Goal: Transaction & Acquisition: Purchase product/service

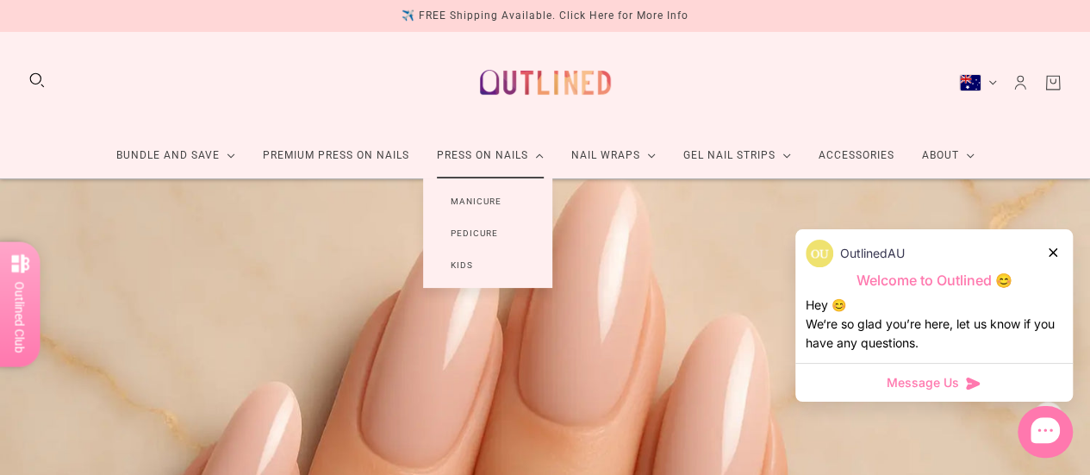
click at [488, 215] on link "Manicure" at bounding box center [476, 201] width 106 height 32
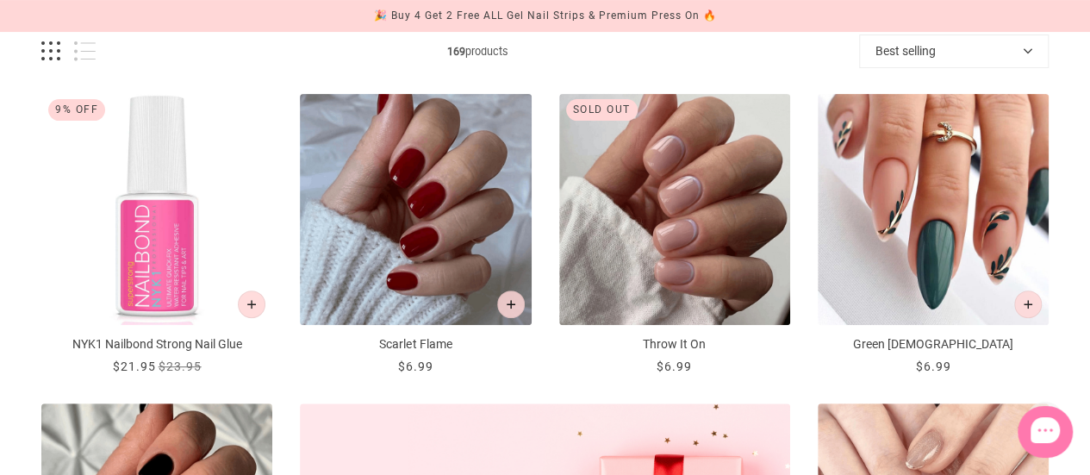
scroll to position [262, 0]
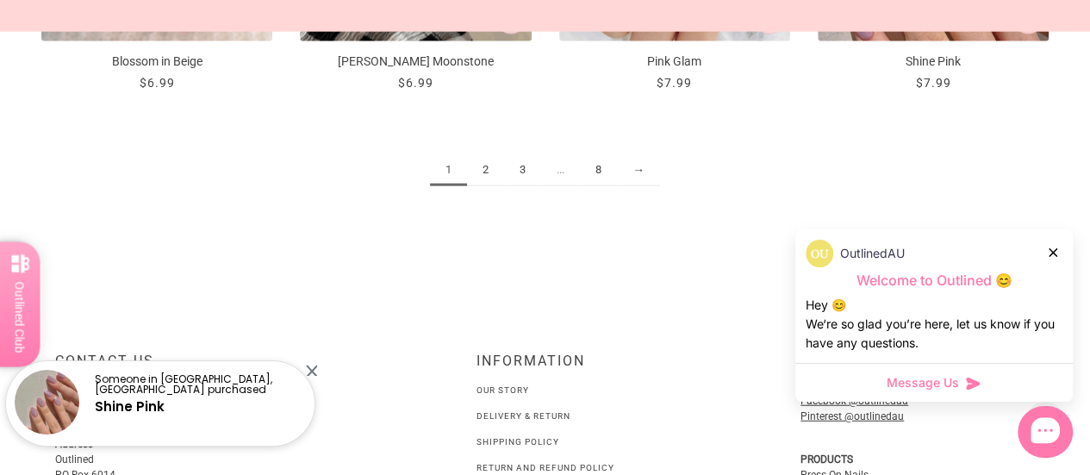
click at [649, 159] on link "→" at bounding box center [638, 170] width 43 height 32
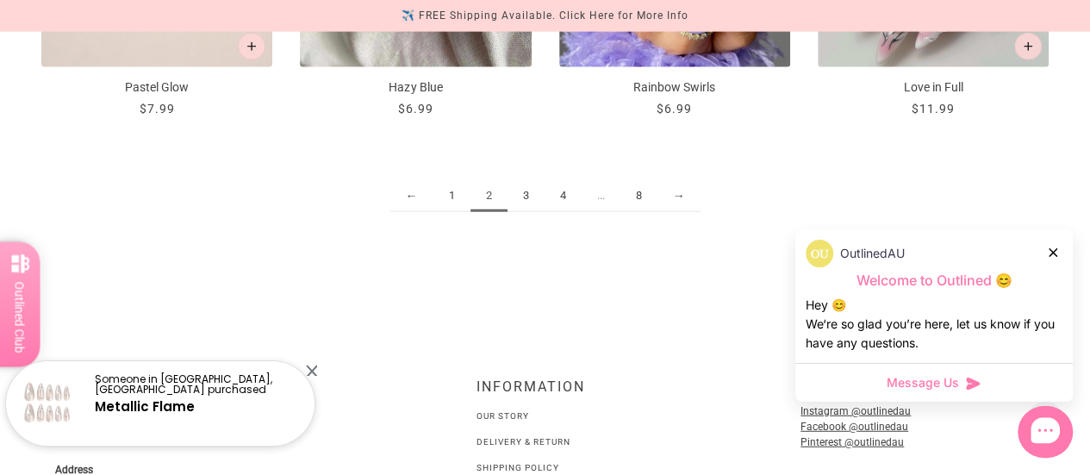
scroll to position [2068, 0]
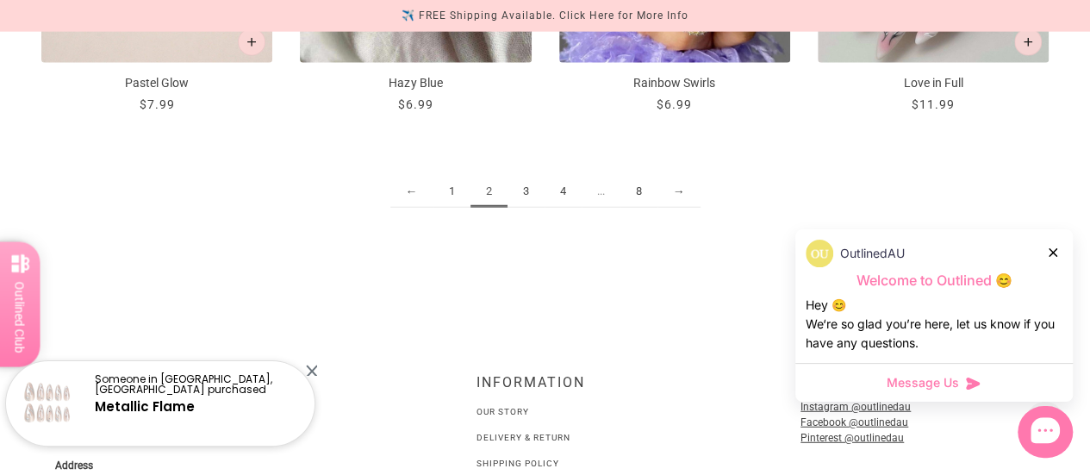
click at [700, 192] on ul "← 1 2 3 4 ... 8 →" at bounding box center [544, 192] width 1007 height 32
click at [685, 196] on link "→" at bounding box center [678, 192] width 43 height 32
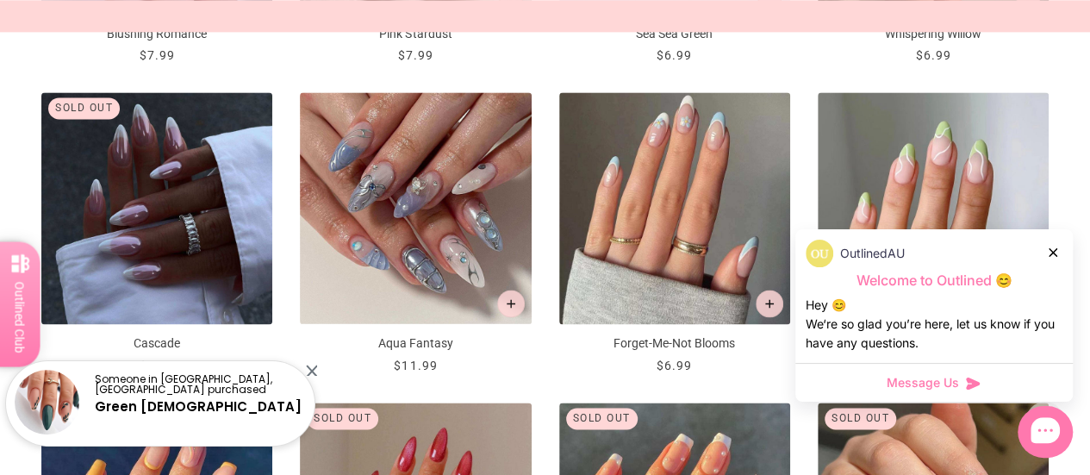
scroll to position [1190, 0]
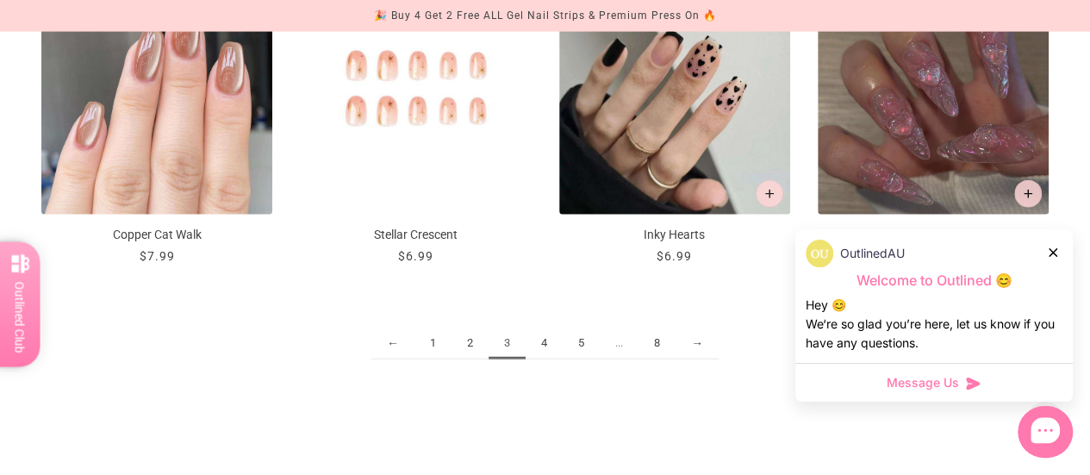
click at [545, 333] on link "4" at bounding box center [544, 343] width 37 height 32
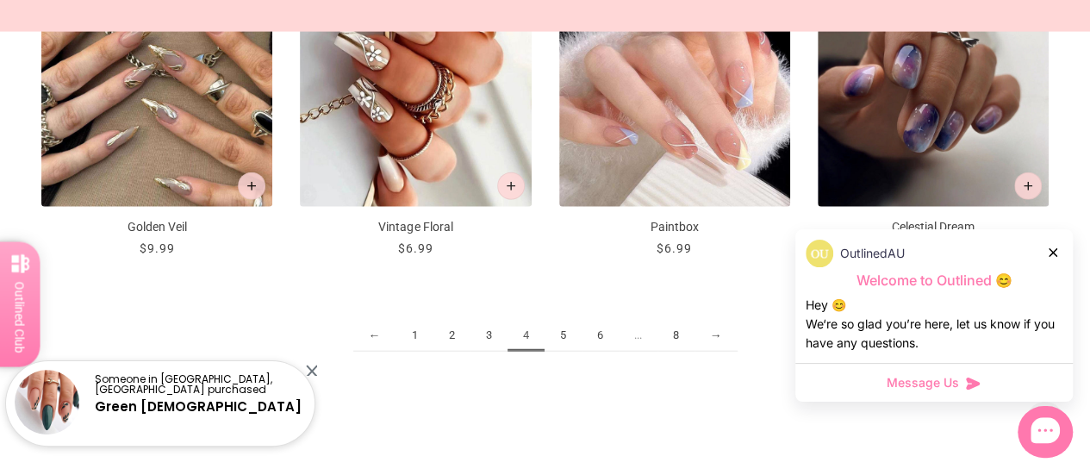
scroll to position [1925, 0]
click at [561, 327] on link "5" at bounding box center [562, 335] width 37 height 32
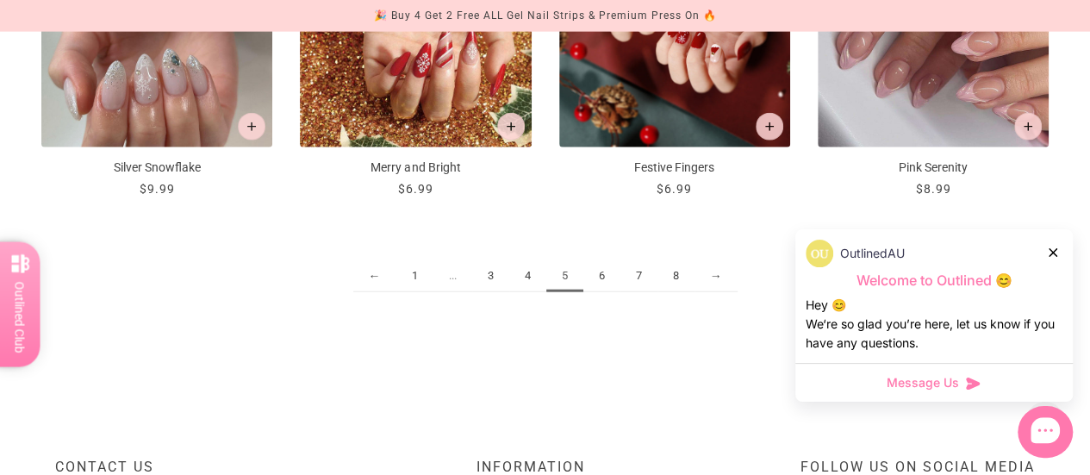
scroll to position [1984, 0]
click at [593, 278] on link "6" at bounding box center [601, 275] width 37 height 32
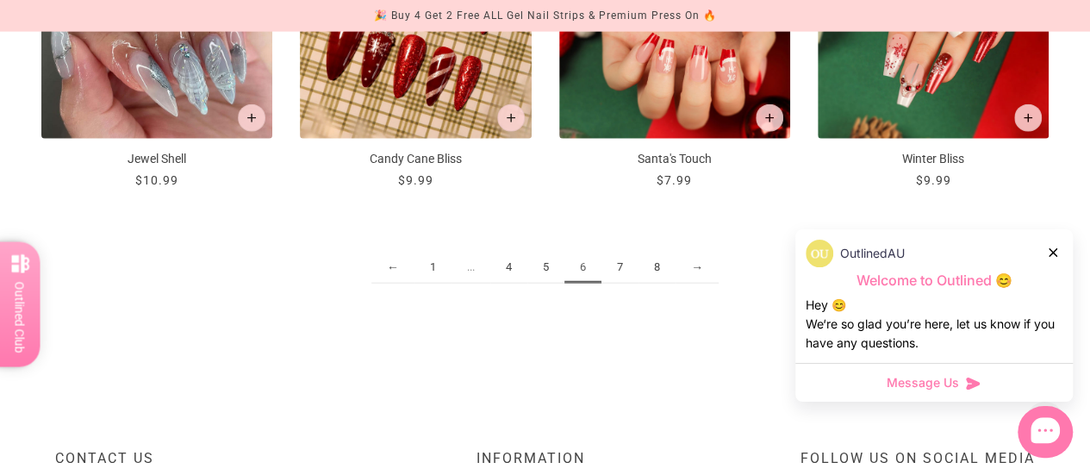
scroll to position [1987, 0]
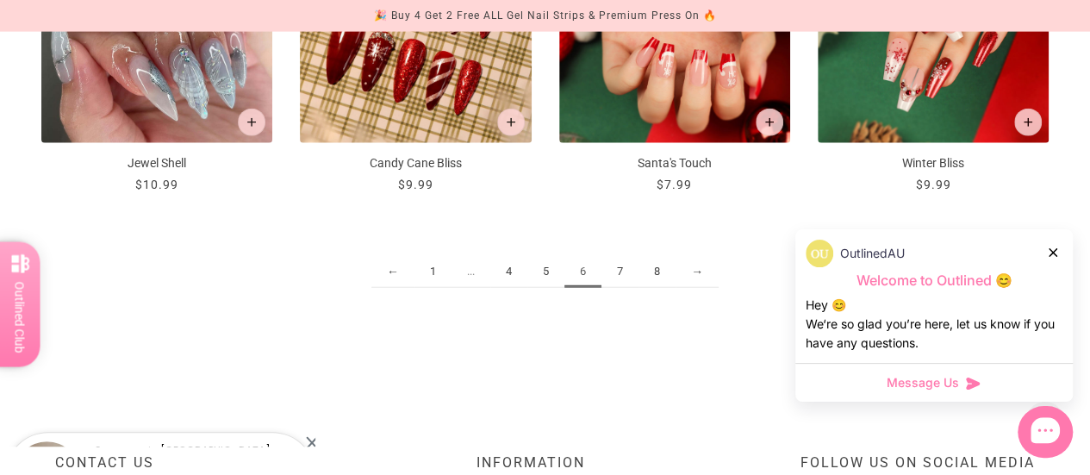
click at [624, 273] on link "7" at bounding box center [619, 272] width 37 height 32
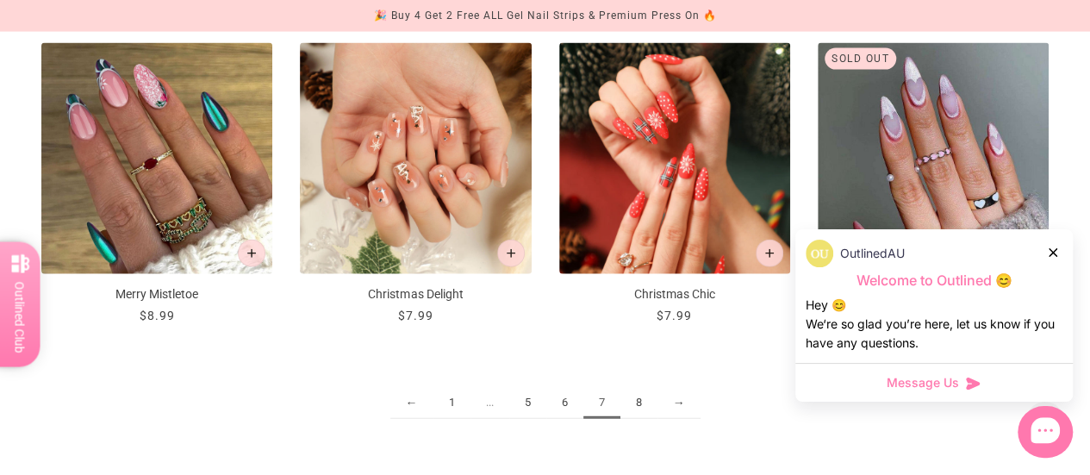
scroll to position [1860, 0]
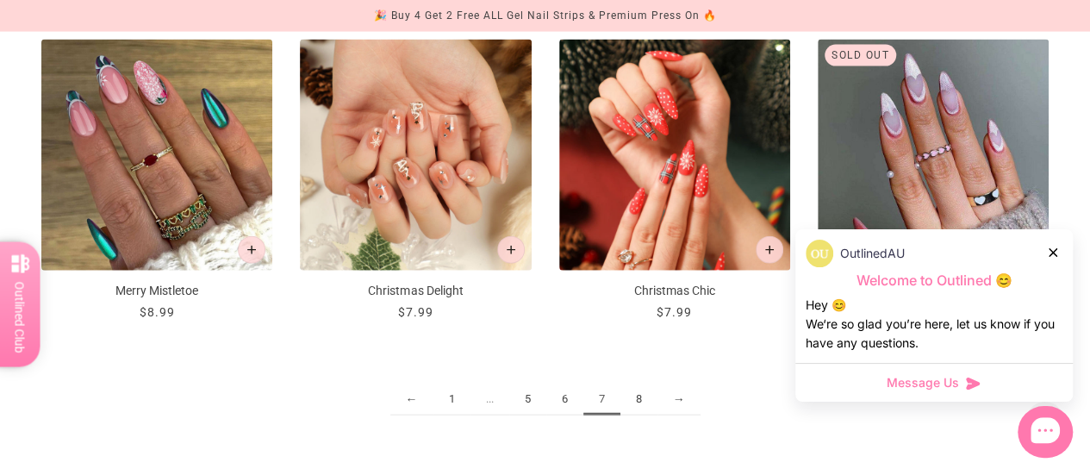
click at [648, 407] on link "8" at bounding box center [638, 399] width 37 height 32
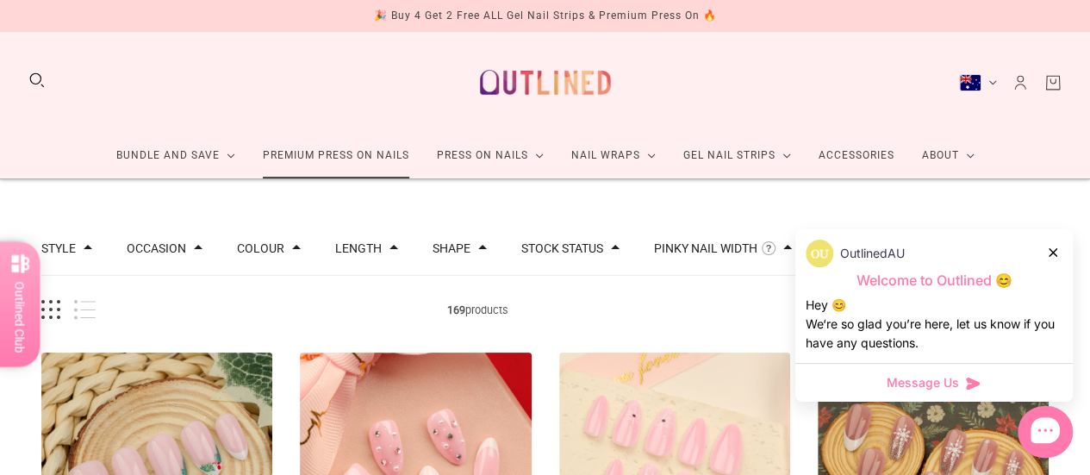
click at [370, 164] on link "Premium Press On Nails" at bounding box center [336, 156] width 174 height 46
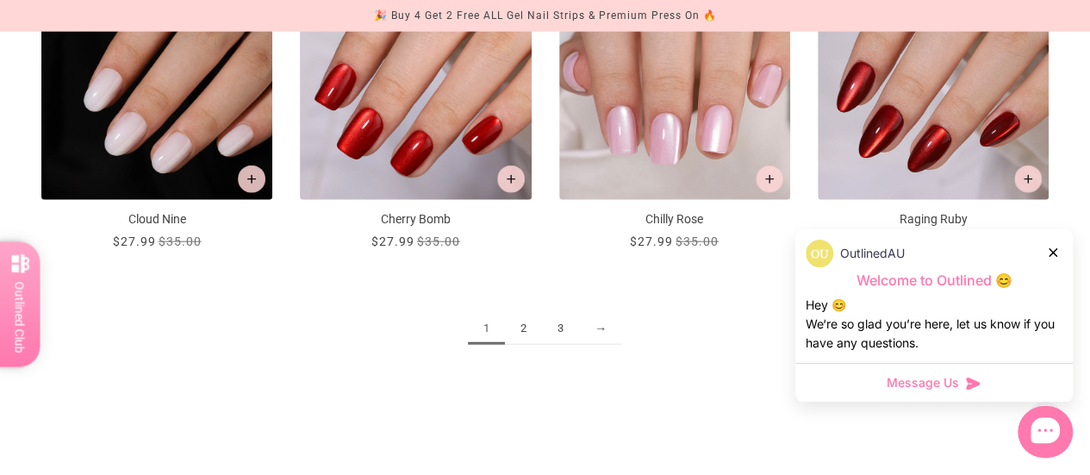
scroll to position [1931, 0]
click at [514, 324] on link "2" at bounding box center [523, 328] width 37 height 32
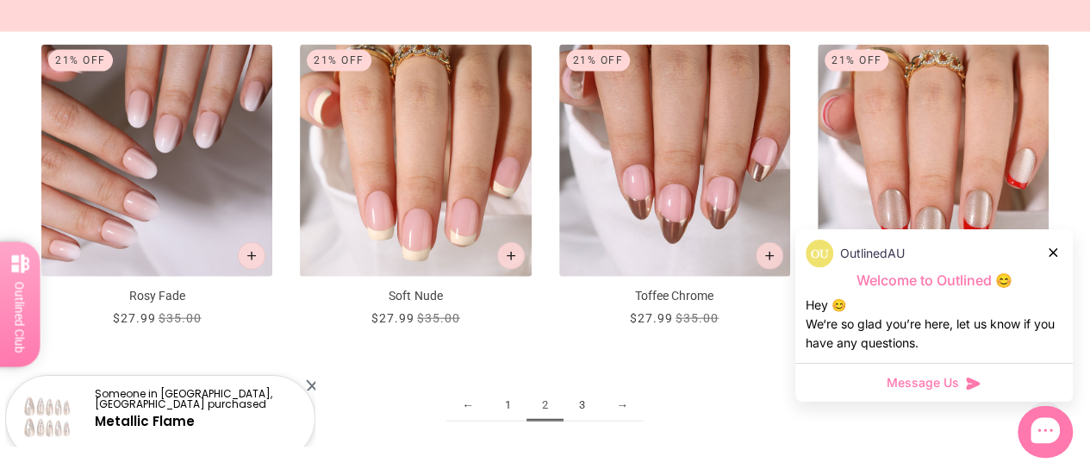
scroll to position [1857, 0]
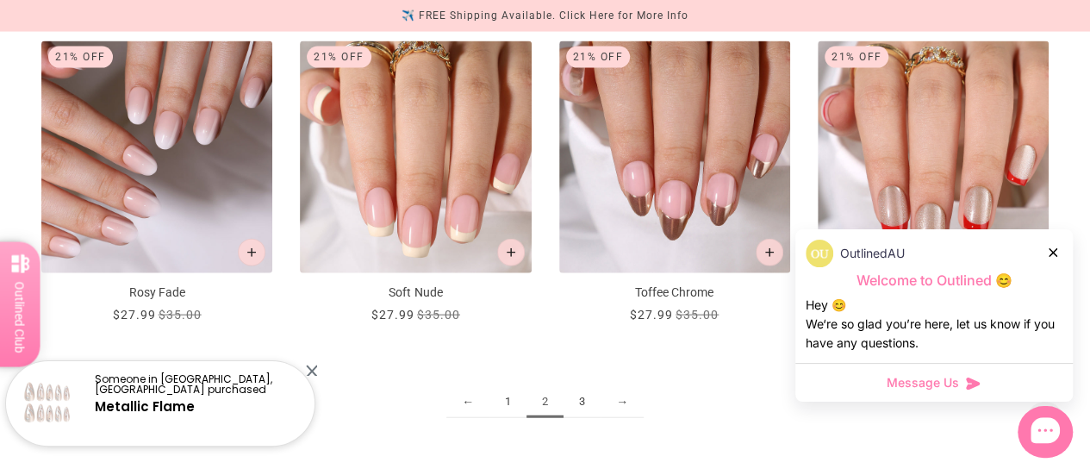
click at [589, 390] on link "3" at bounding box center [581, 402] width 37 height 32
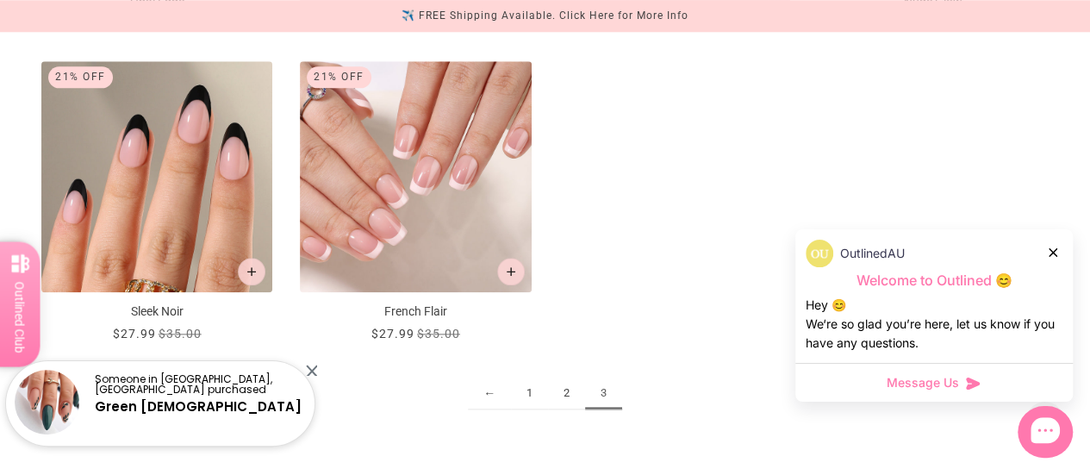
scroll to position [911, 0]
